Goal: Task Accomplishment & Management: Manage account settings

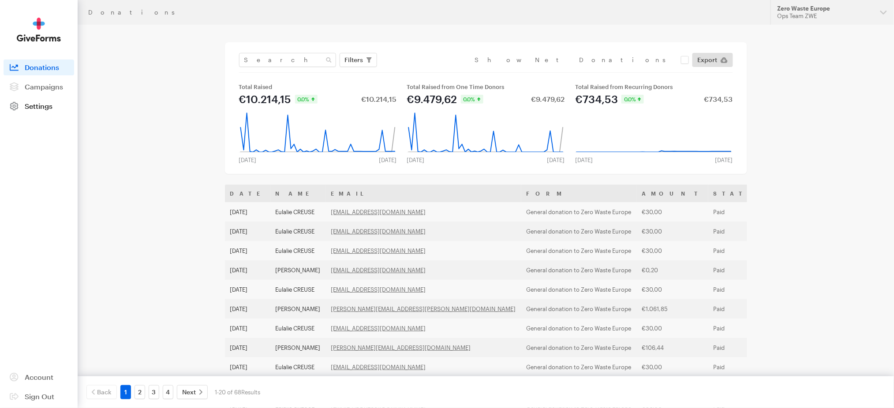
click at [30, 104] on span "Settings" at bounding box center [39, 106] width 28 height 8
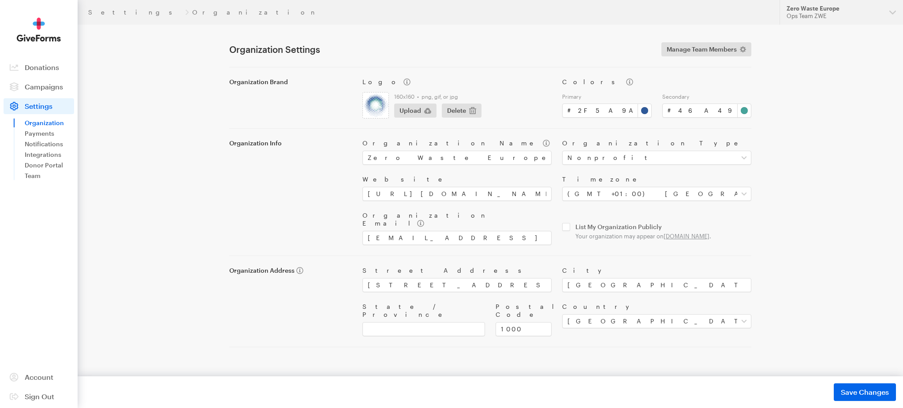
click at [45, 123] on link "Organization" at bounding box center [49, 123] width 49 height 11
click at [31, 177] on link "Team" at bounding box center [49, 176] width 49 height 11
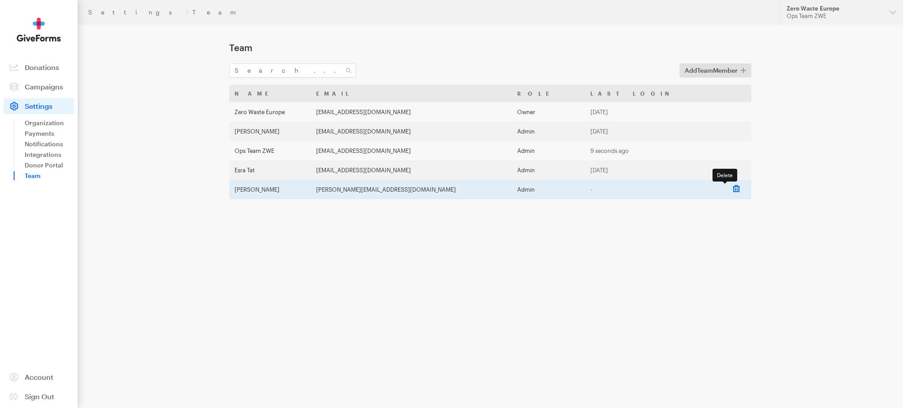
click at [733, 188] on link at bounding box center [736, 188] width 7 height 7
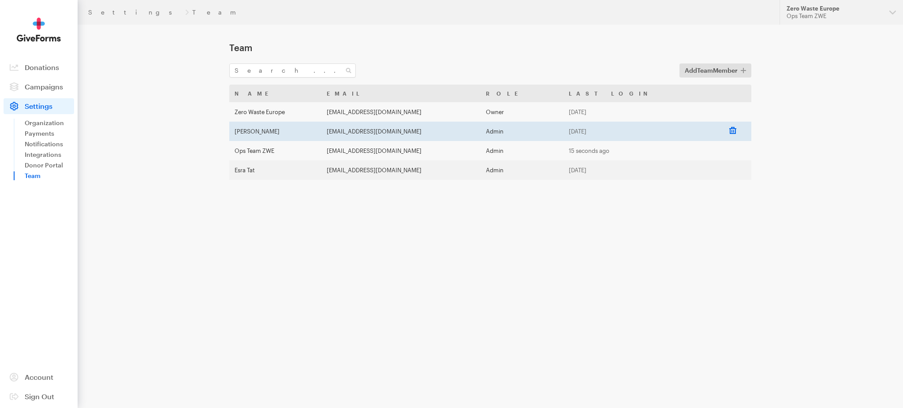
click at [729, 132] on link at bounding box center [732, 130] width 7 height 7
